Goal: Information Seeking & Learning: Understand process/instructions

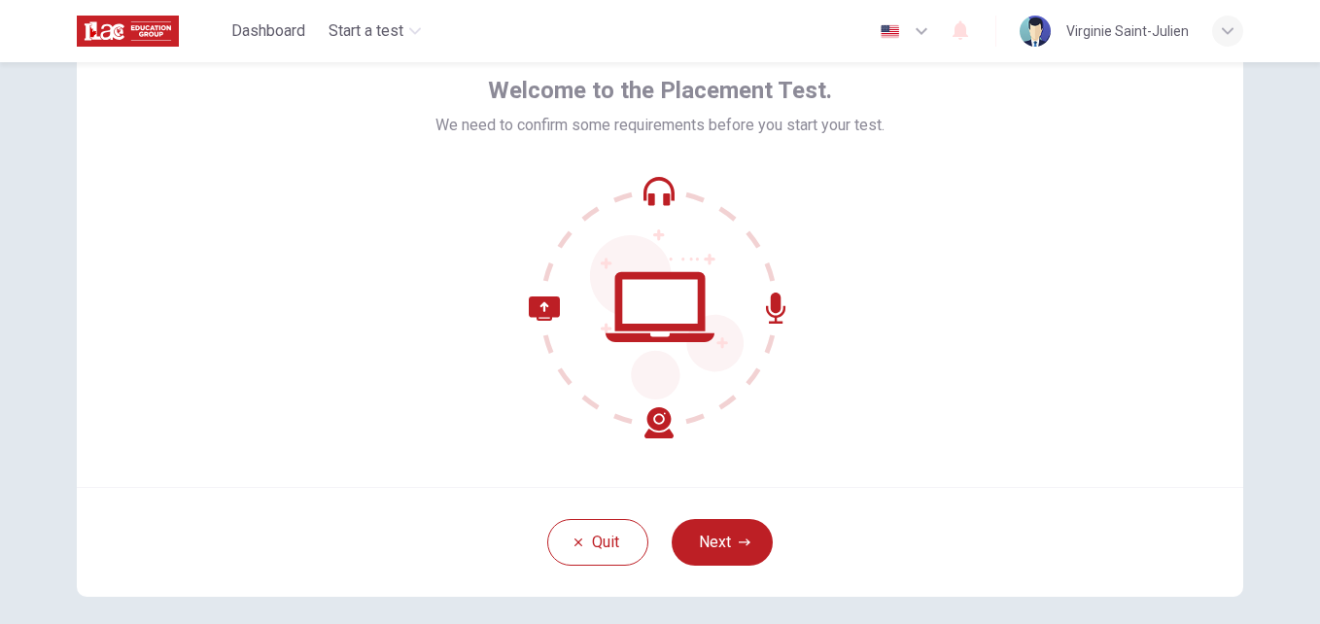
scroll to position [99, 0]
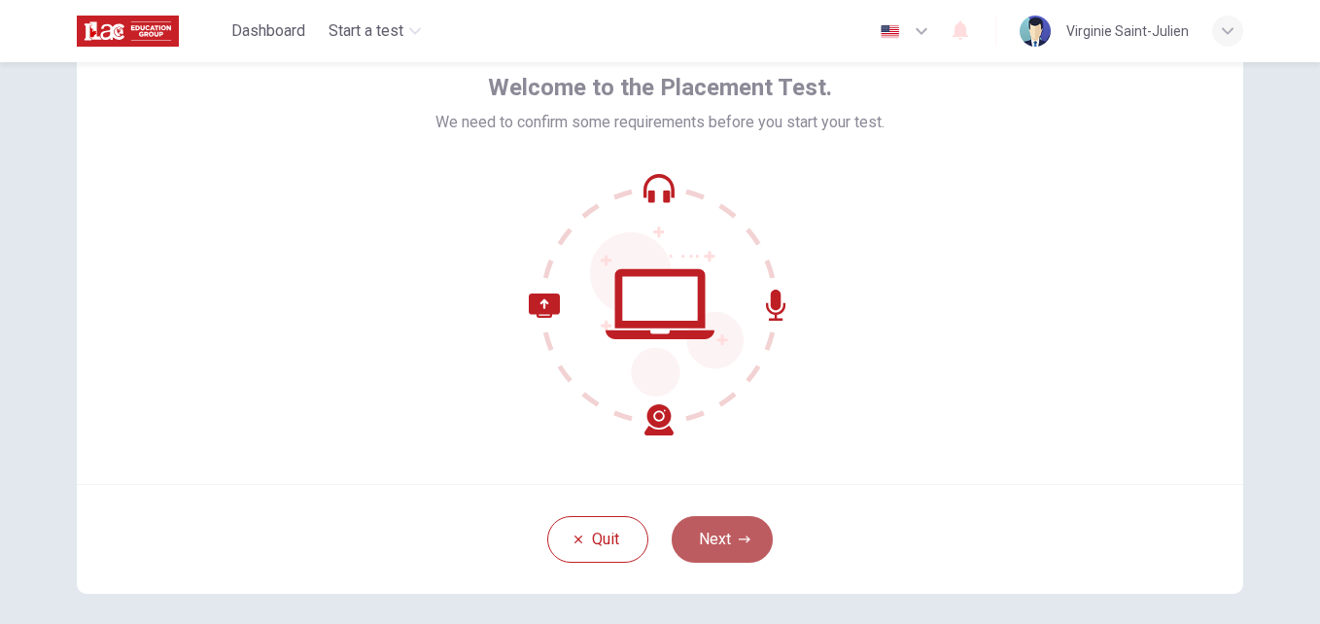
click at [729, 545] on button "Next" at bounding box center [722, 539] width 101 height 47
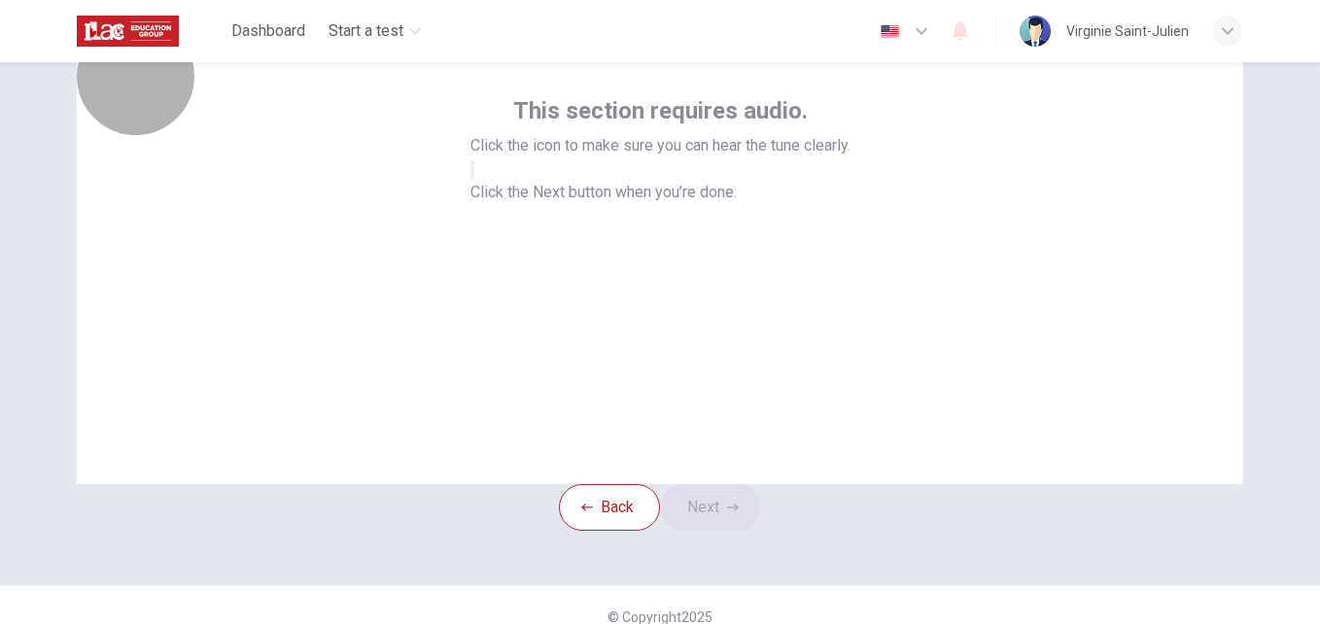
click at [474, 179] on button "button" at bounding box center [473, 169] width 4 height 18
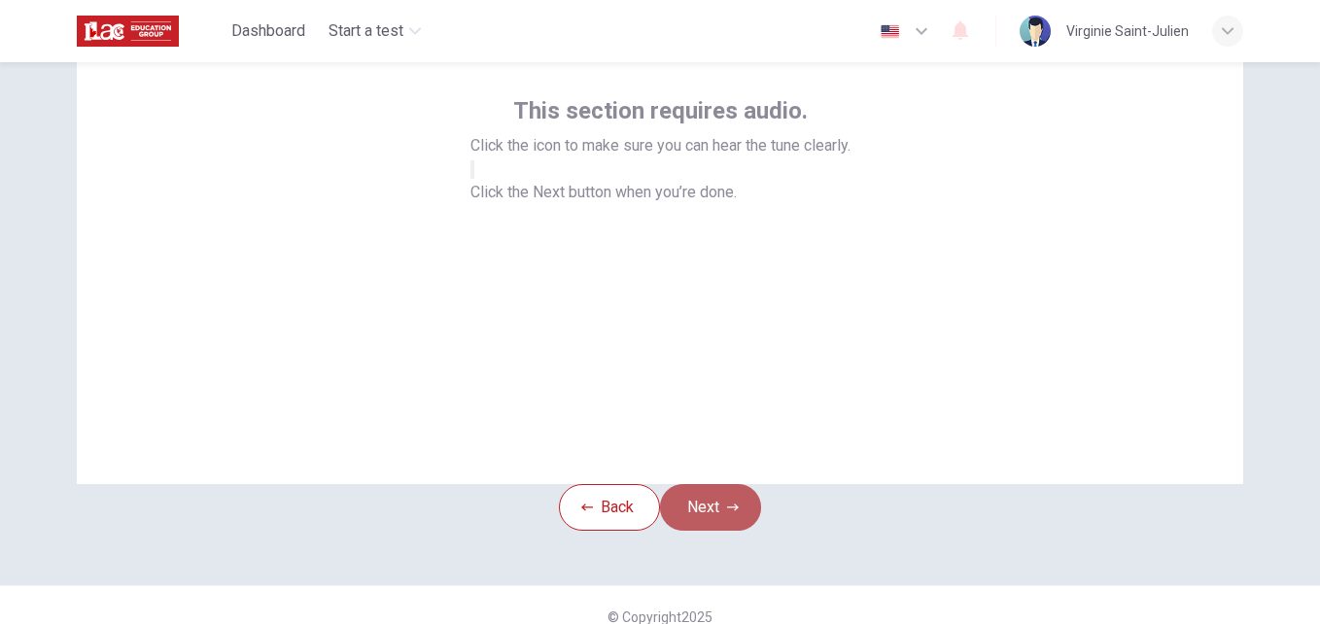
click at [726, 531] on button "Next" at bounding box center [710, 507] width 101 height 47
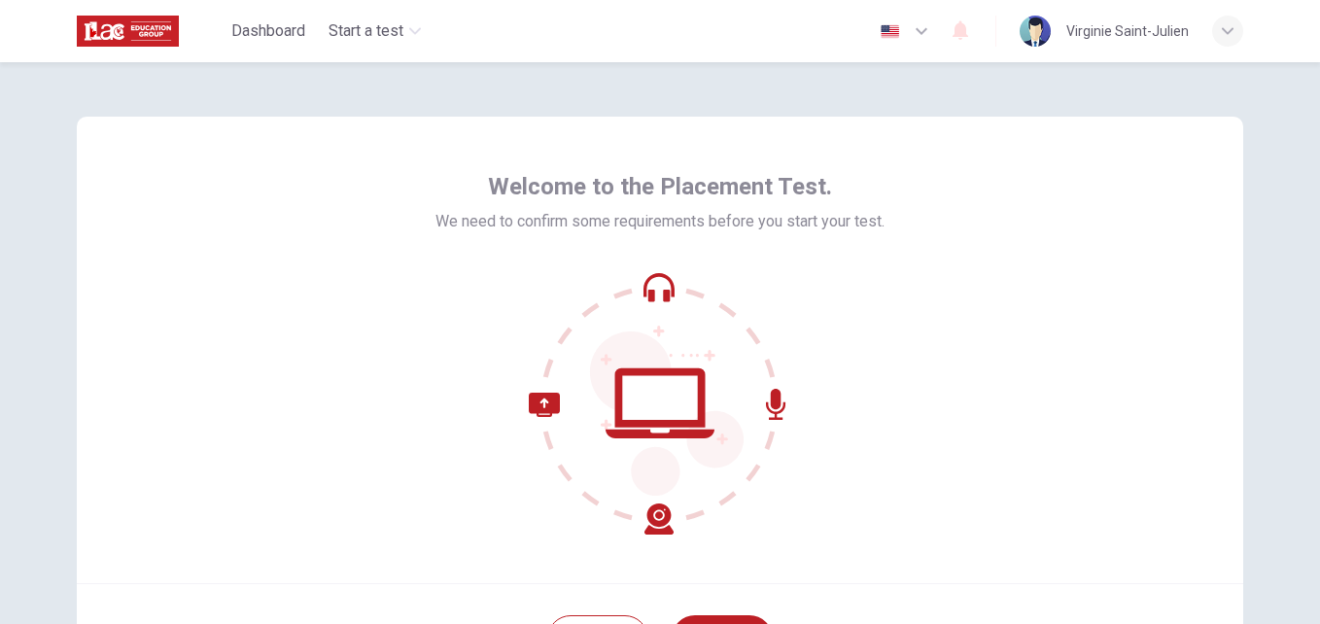
scroll to position [125, 0]
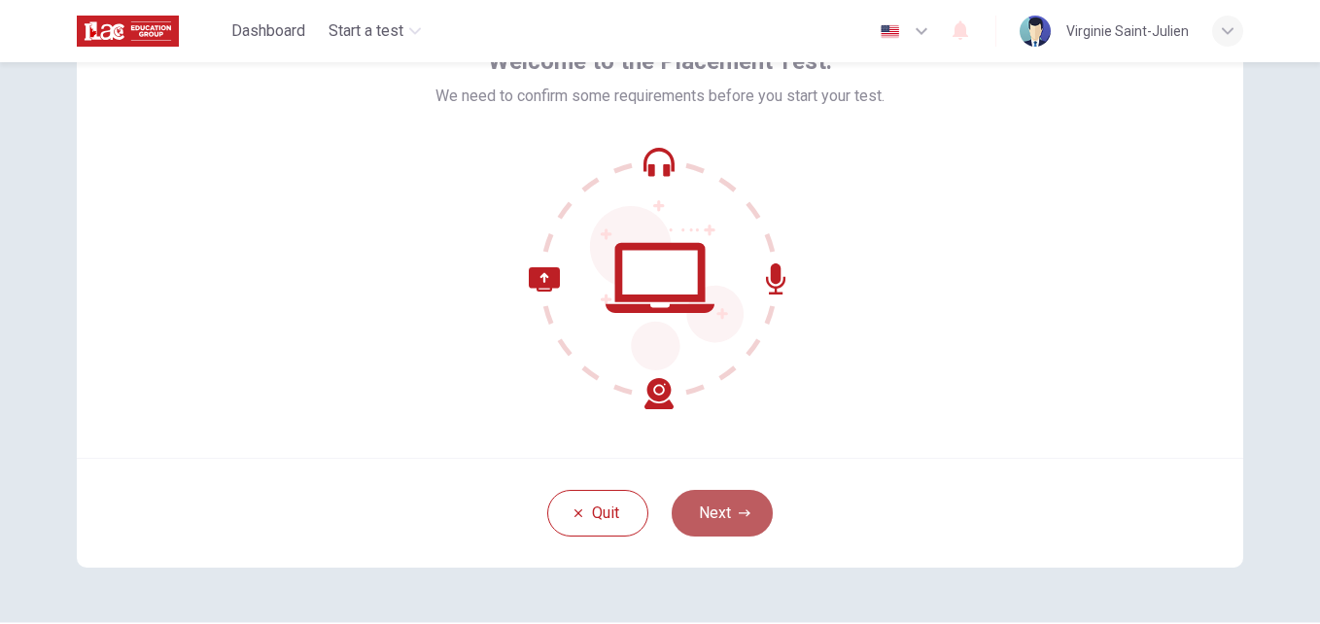
click at [739, 517] on icon "button" at bounding box center [745, 514] width 12 height 12
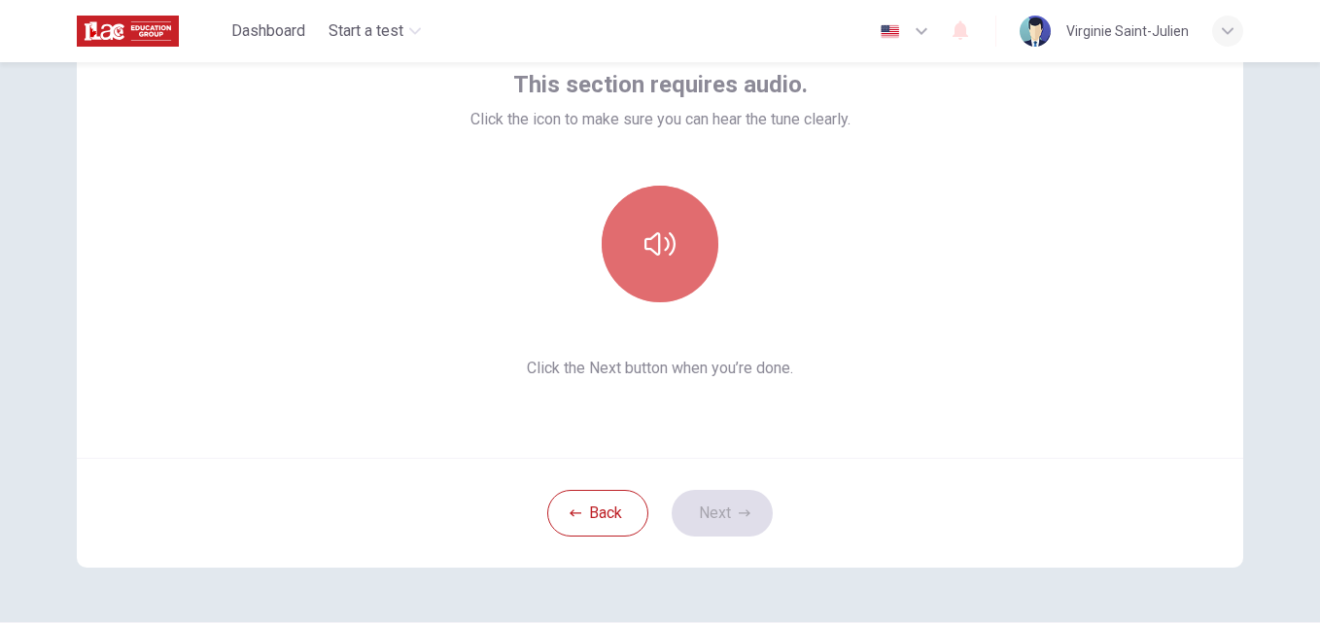
click at [680, 243] on button "button" at bounding box center [660, 244] width 117 height 117
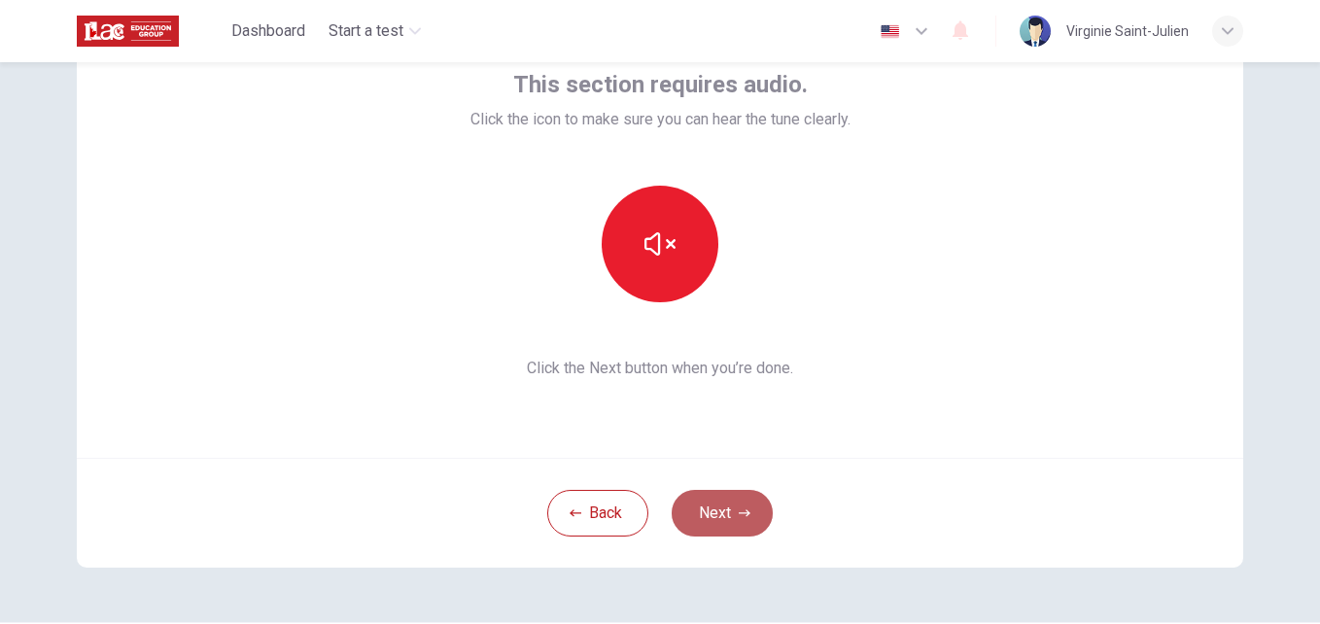
click at [726, 513] on button "Next" at bounding box center [722, 513] width 101 height 47
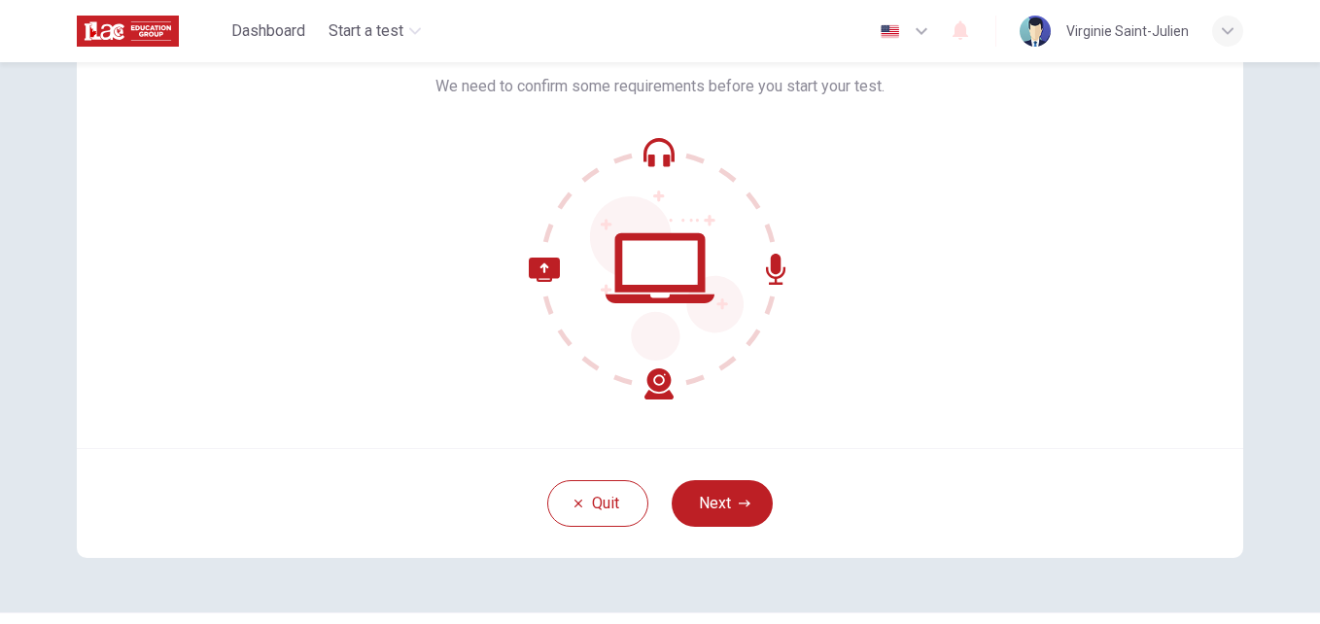
scroll to position [138, 0]
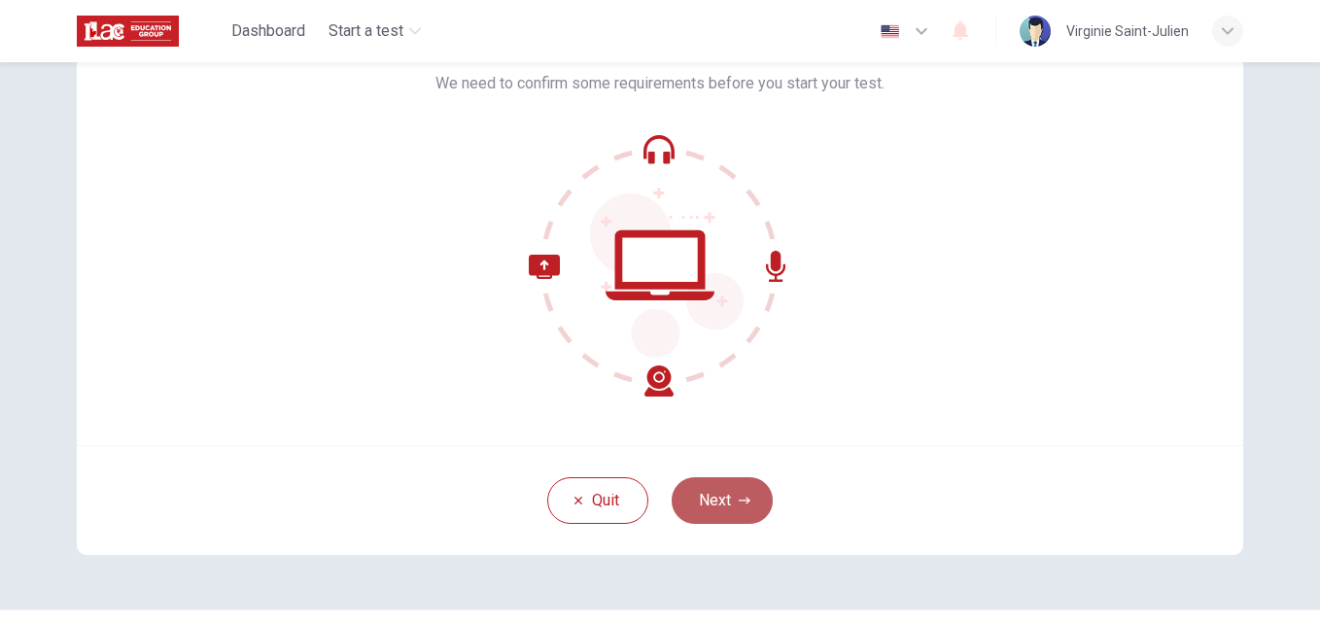
click at [705, 498] on button "Next" at bounding box center [722, 500] width 101 height 47
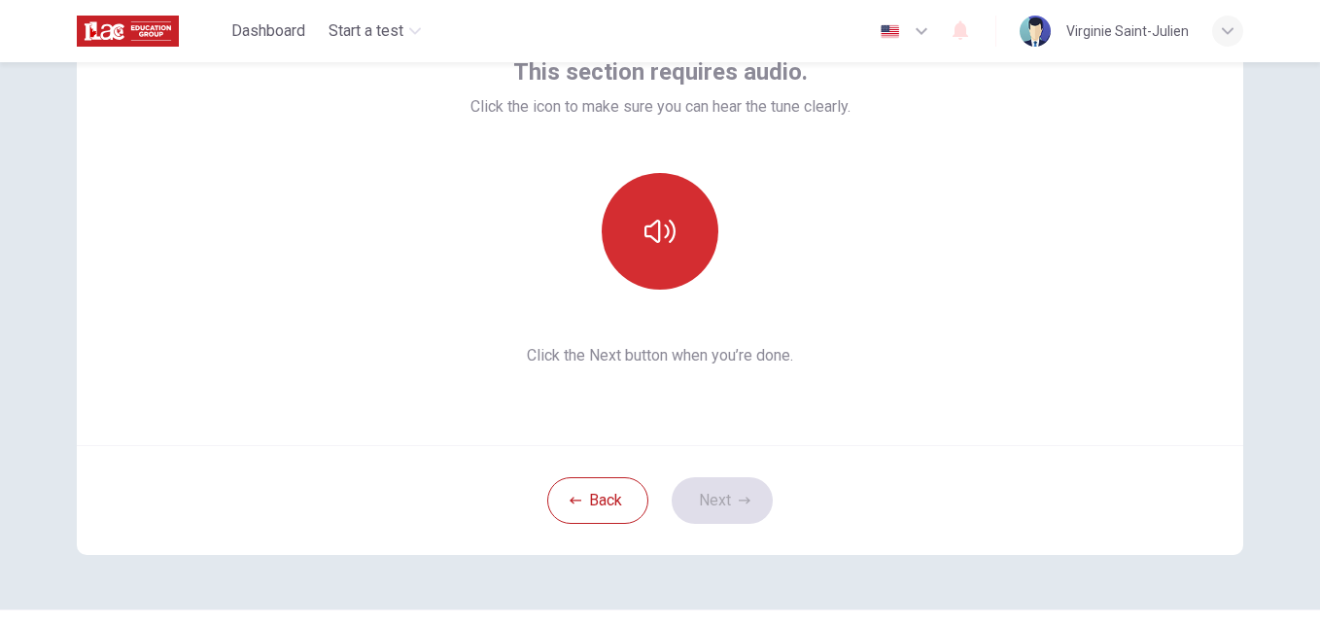
click at [668, 230] on icon "button" at bounding box center [660, 231] width 31 height 31
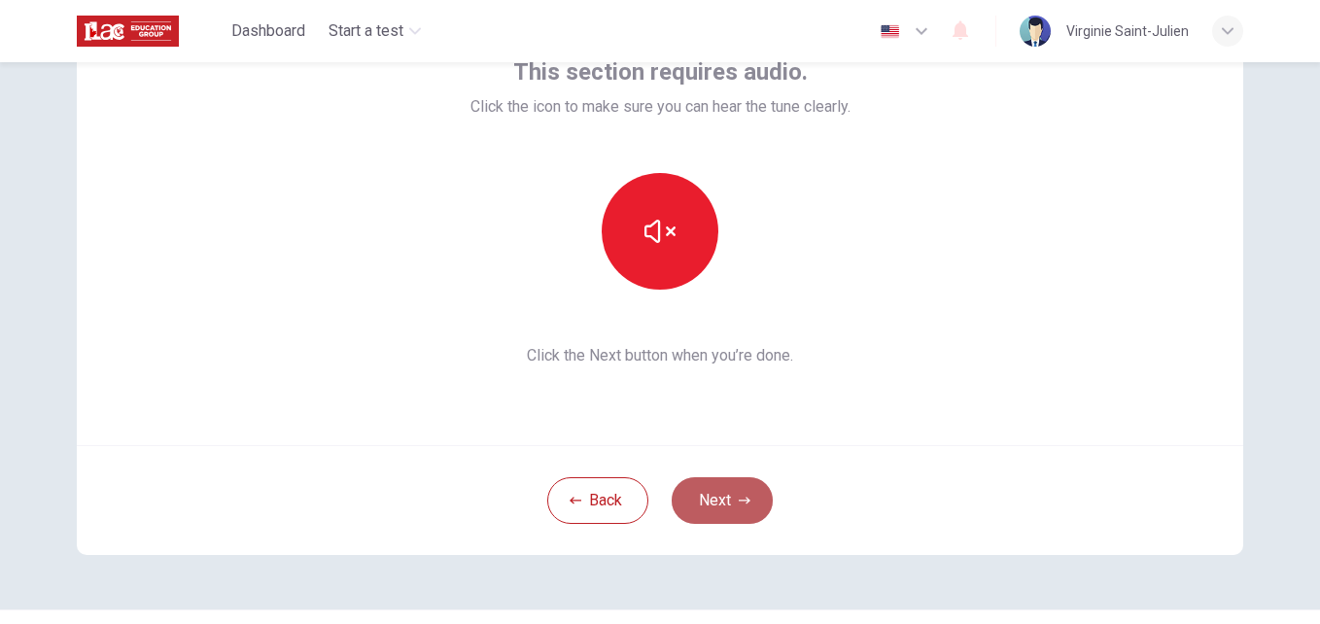
click at [722, 503] on button "Next" at bounding box center [722, 500] width 101 height 47
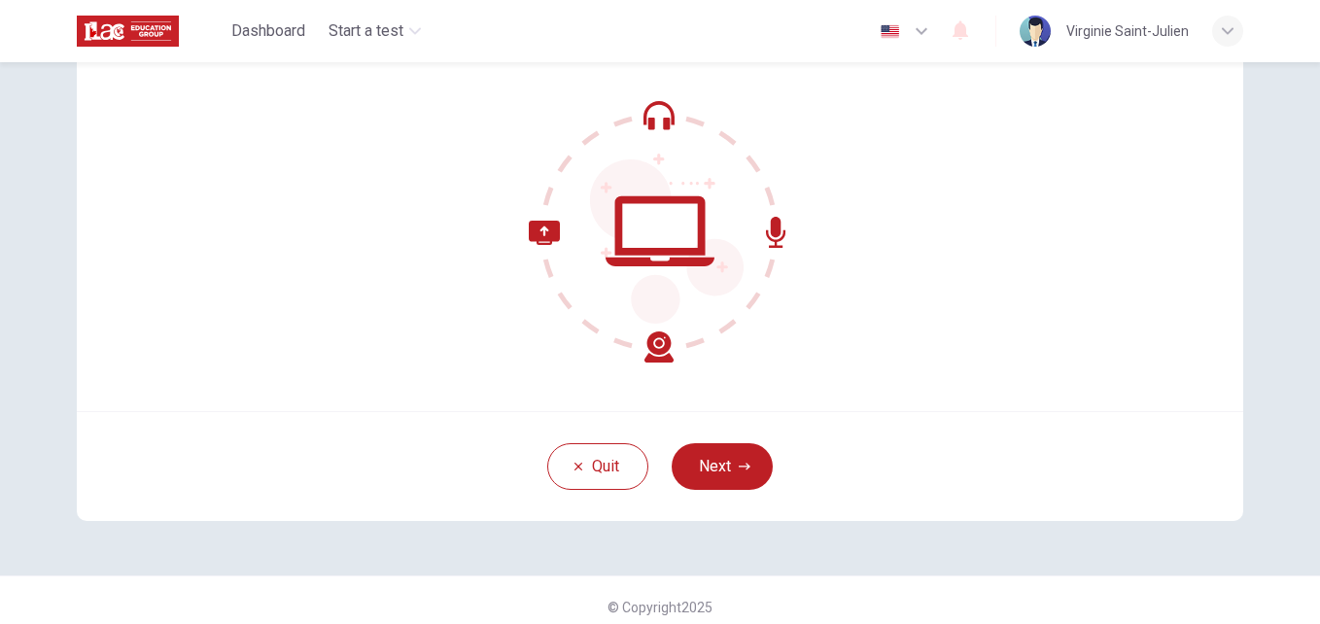
scroll to position [186, 0]
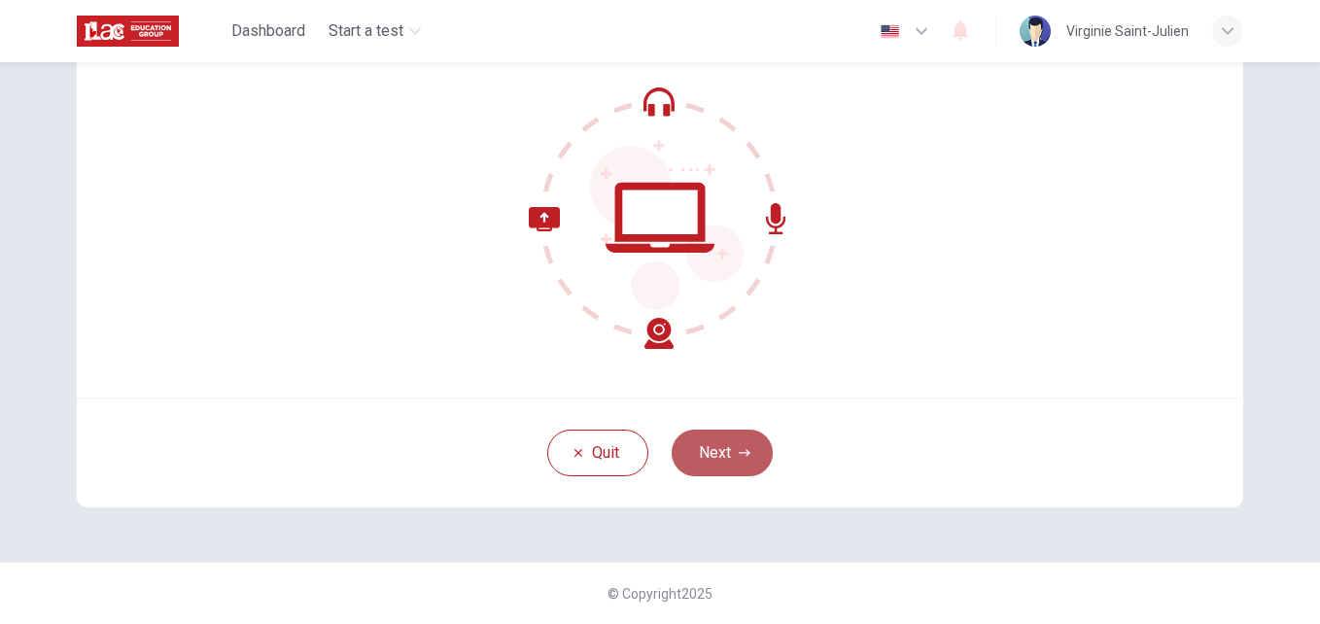
click at [718, 452] on button "Next" at bounding box center [722, 453] width 101 height 47
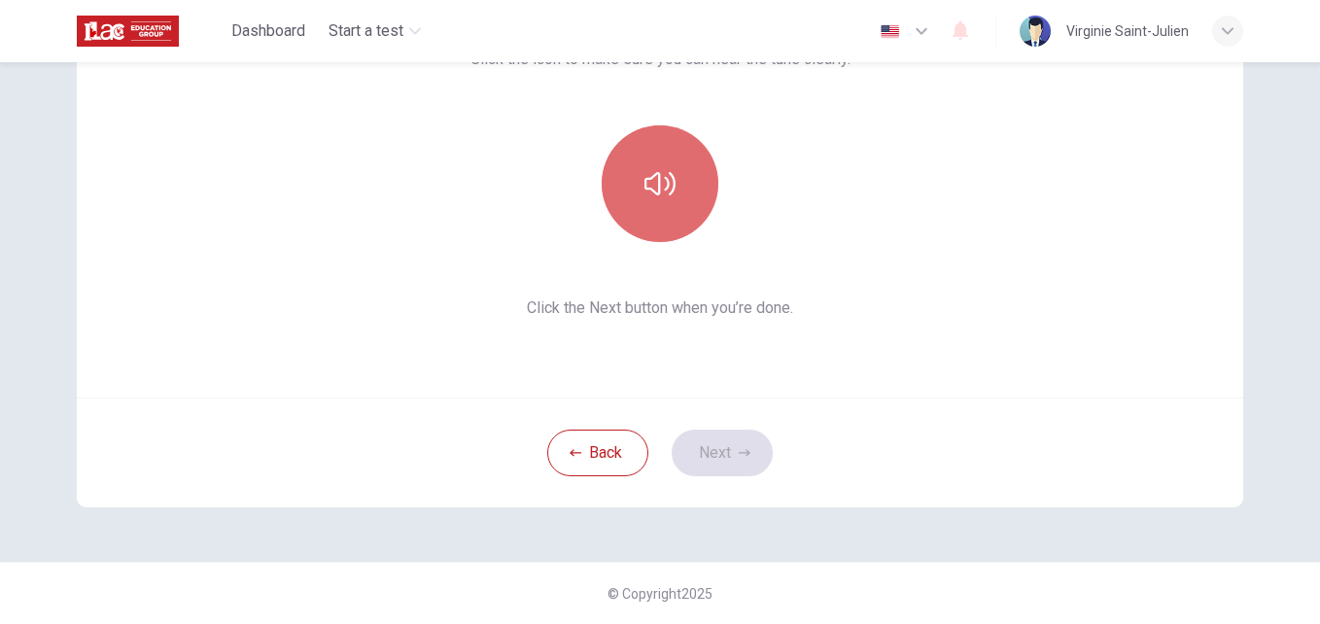
click at [658, 184] on icon "button" at bounding box center [660, 183] width 31 height 31
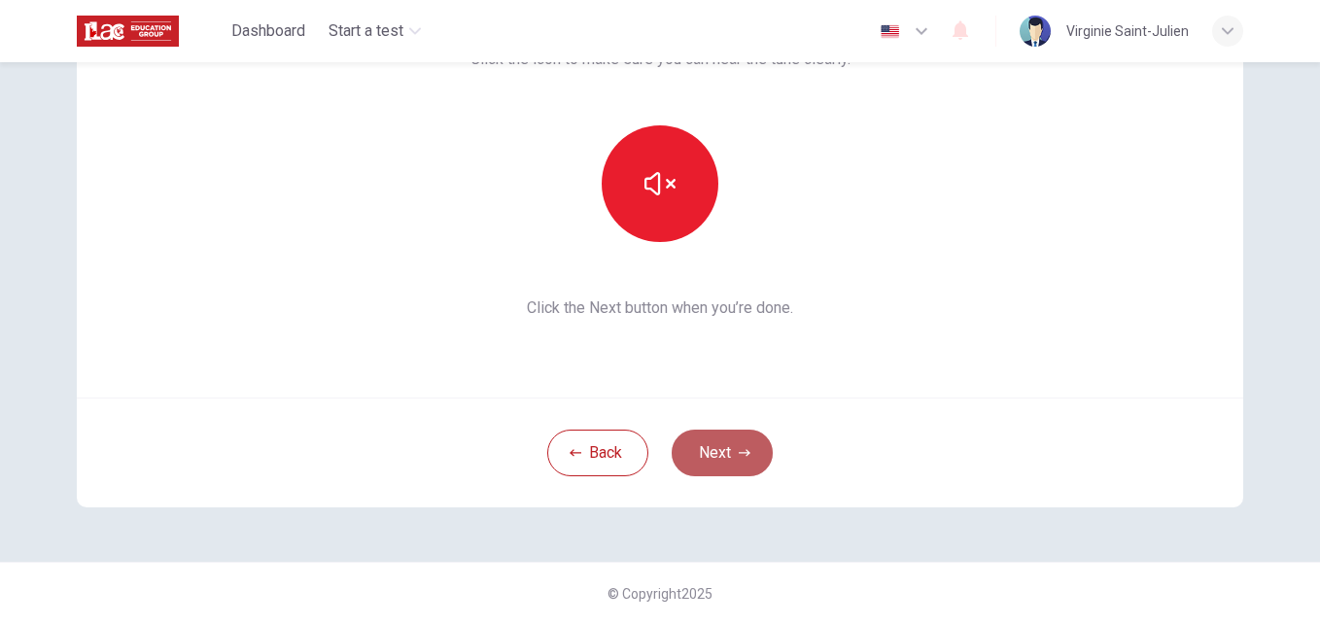
click at [715, 449] on button "Next" at bounding box center [722, 453] width 101 height 47
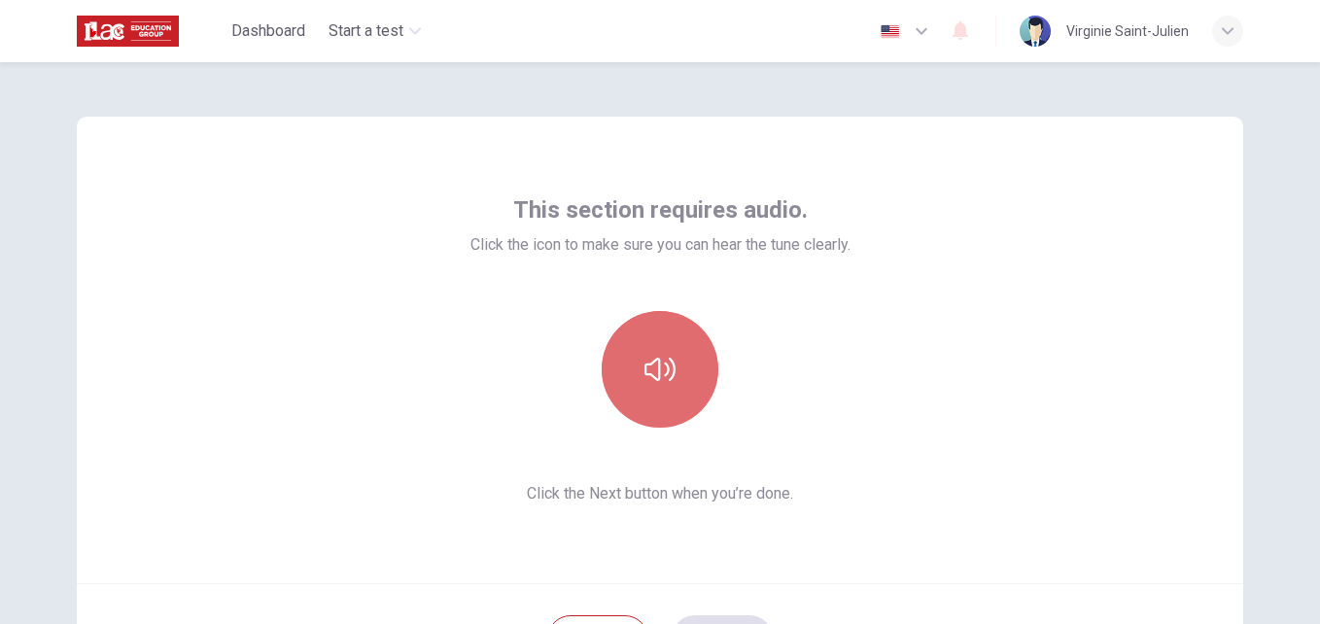
click at [678, 381] on button "button" at bounding box center [660, 369] width 117 height 117
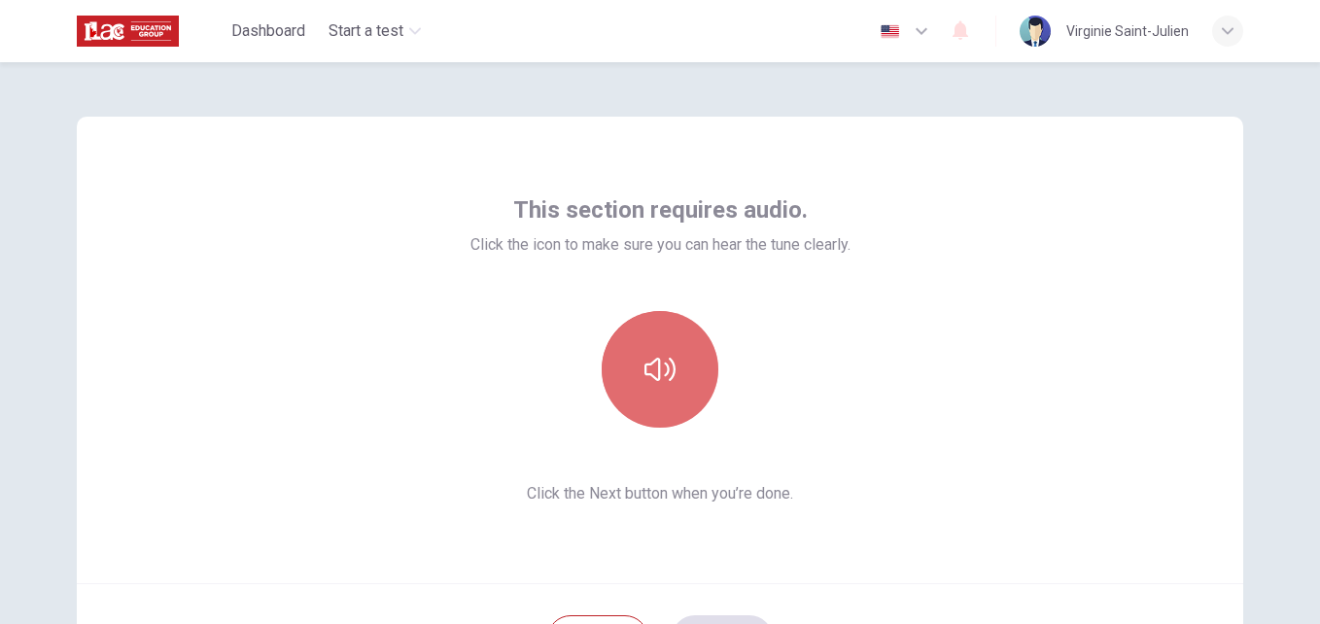
click at [665, 388] on button "button" at bounding box center [660, 369] width 117 height 117
